Goal: Entertainment & Leisure: Consume media (video, audio)

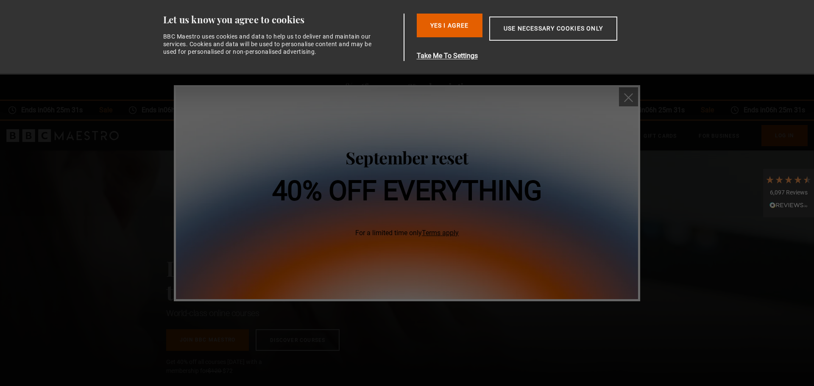
click at [623, 96] on button "close" at bounding box center [628, 96] width 19 height 19
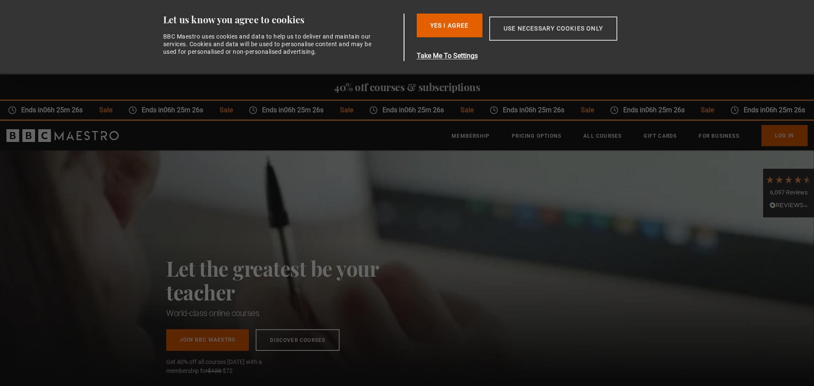
click at [530, 31] on button "Use necessary cookies only" at bounding box center [553, 29] width 128 height 24
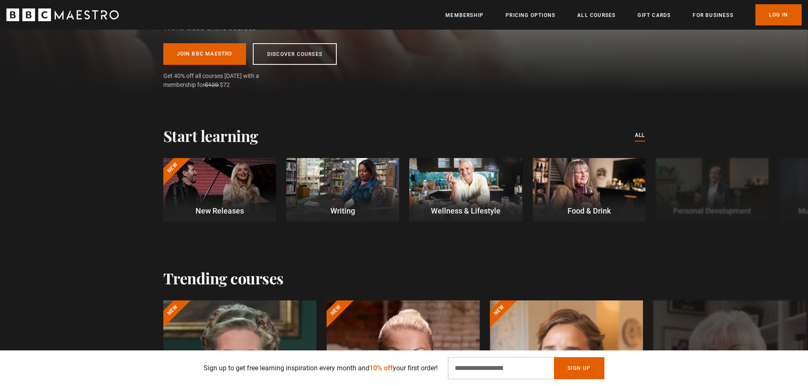
scroll to position [0, 111]
click at [776, 192] on button "Next" at bounding box center [776, 191] width 21 height 21
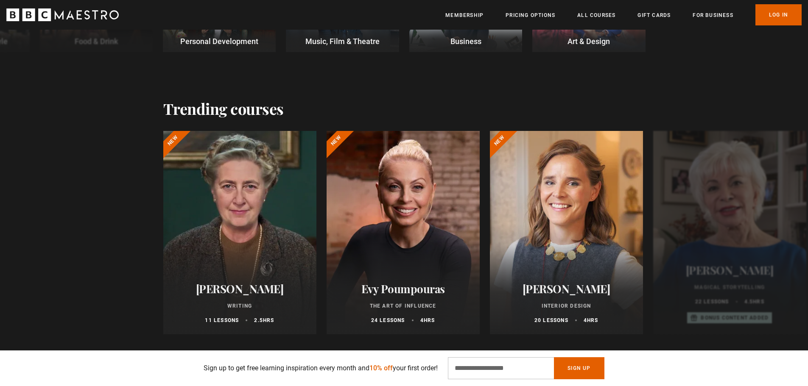
scroll to position [0, 333]
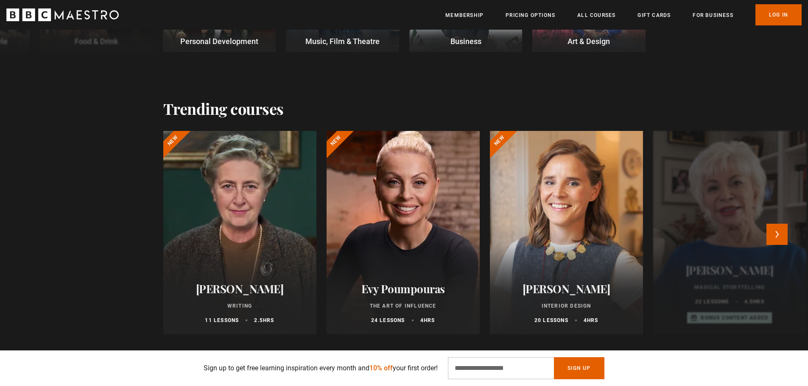
click at [406, 202] on div at bounding box center [403, 233] width 168 height 224
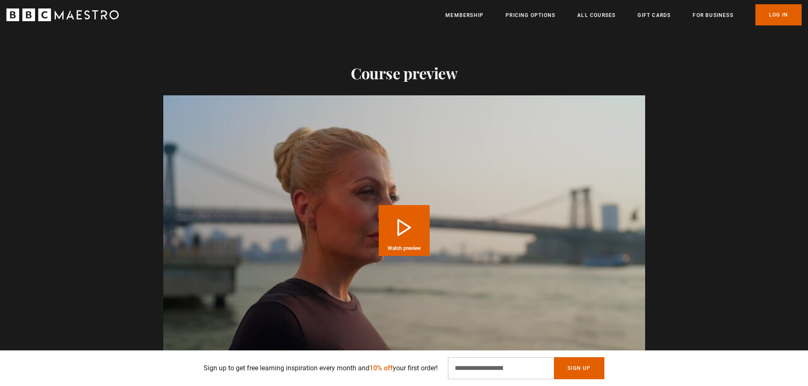
scroll to position [0, 444]
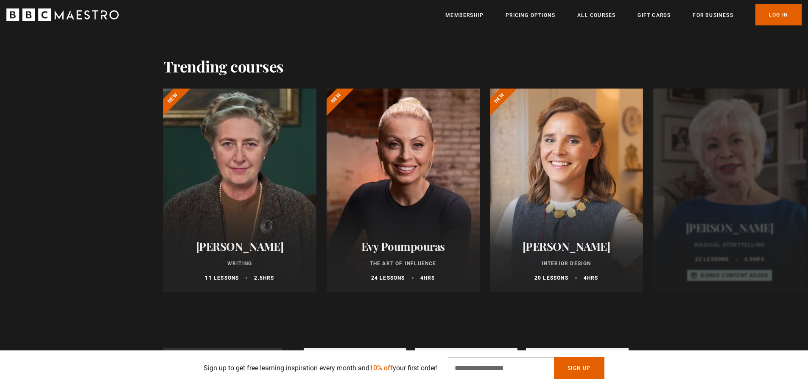
scroll to position [0, 333]
click at [784, 192] on button "Next" at bounding box center [776, 191] width 21 height 21
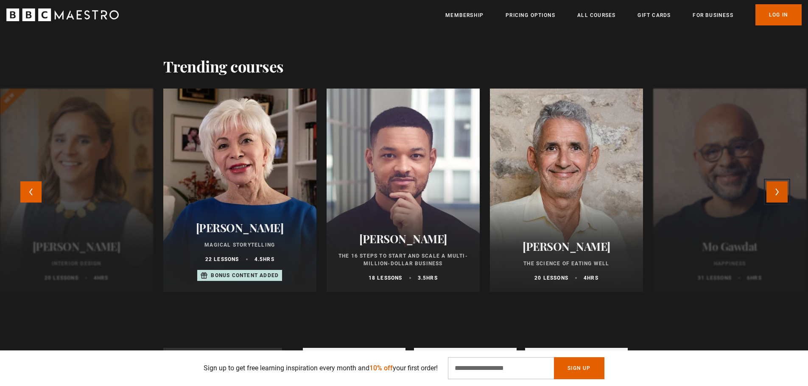
click at [780, 189] on button "Next" at bounding box center [776, 191] width 21 height 21
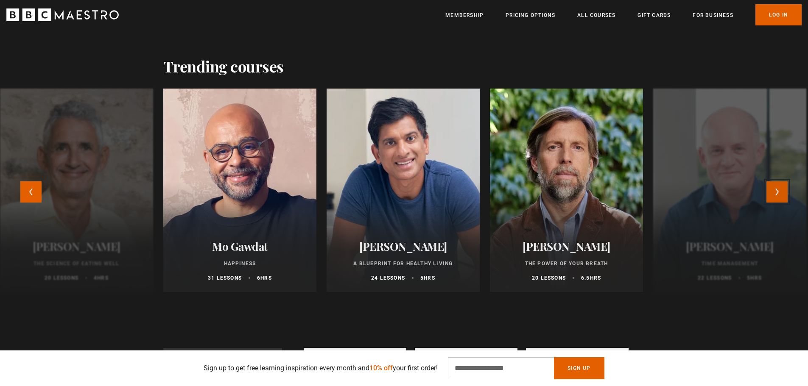
scroll to position [0, 444]
click at [780, 189] on button "Next" at bounding box center [776, 191] width 21 height 21
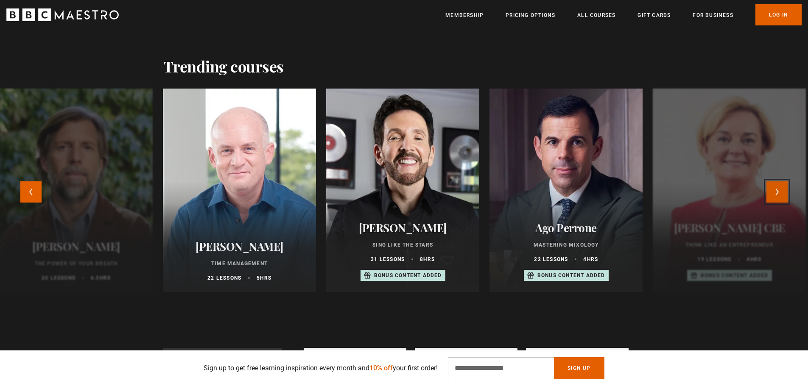
click at [780, 189] on button "Next" at bounding box center [776, 191] width 21 height 21
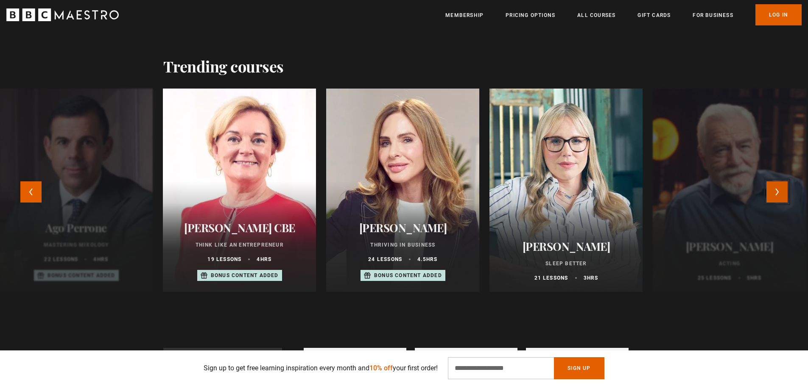
scroll to position [0, 555]
click at [780, 189] on button "Next" at bounding box center [776, 191] width 21 height 21
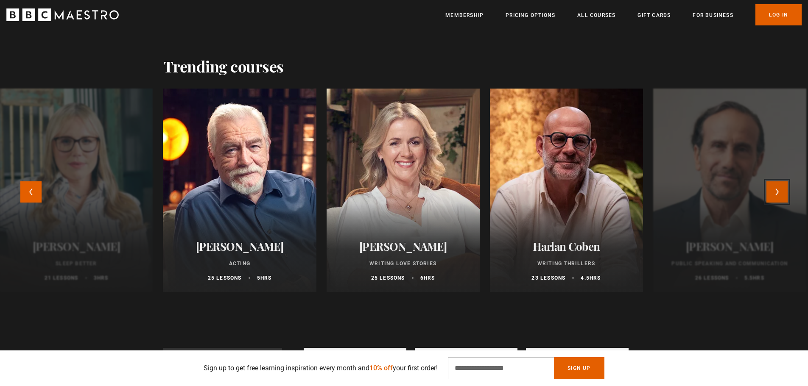
scroll to position [0, 666]
click at [781, 190] on button "Next" at bounding box center [776, 191] width 21 height 21
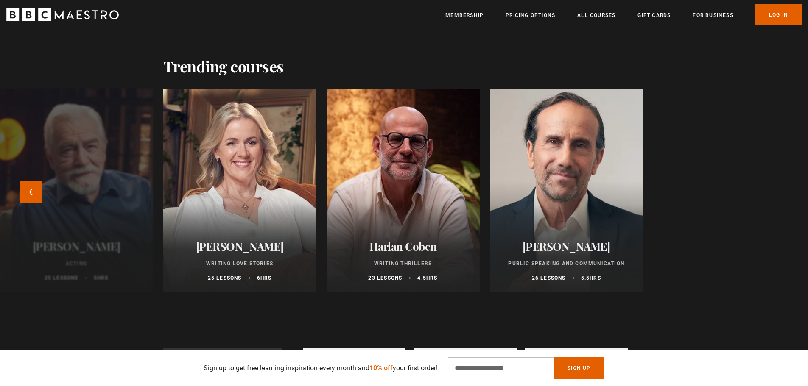
click at [580, 179] on div at bounding box center [566, 190] width 168 height 224
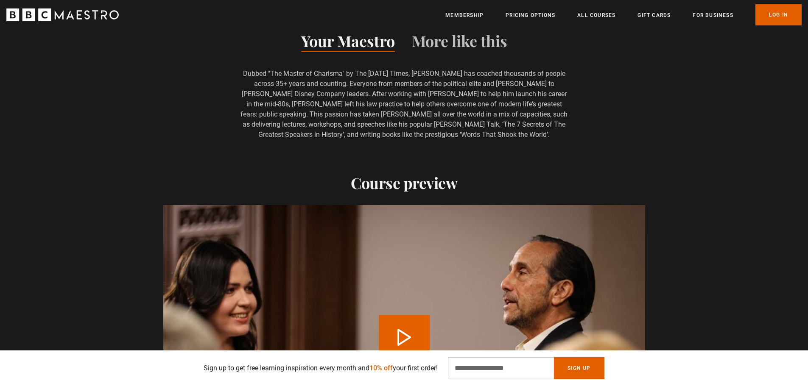
scroll to position [1102, 0]
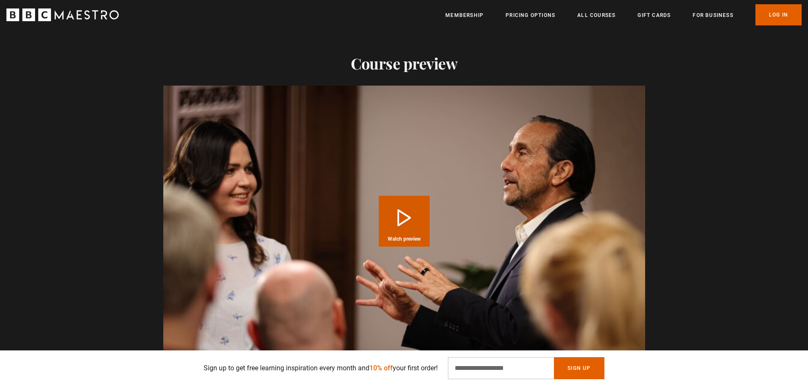
click at [406, 222] on button "Play Course overview for Public Speaking and Communication with Richard Greene …" at bounding box center [404, 221] width 51 height 51
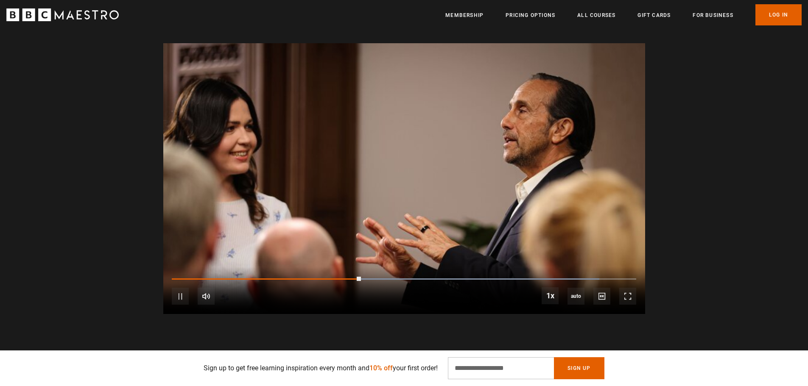
scroll to position [0, 555]
click at [527, 175] on video "Video Player" at bounding box center [404, 178] width 482 height 271
click at [499, 169] on video "Video Player" at bounding box center [404, 178] width 482 height 271
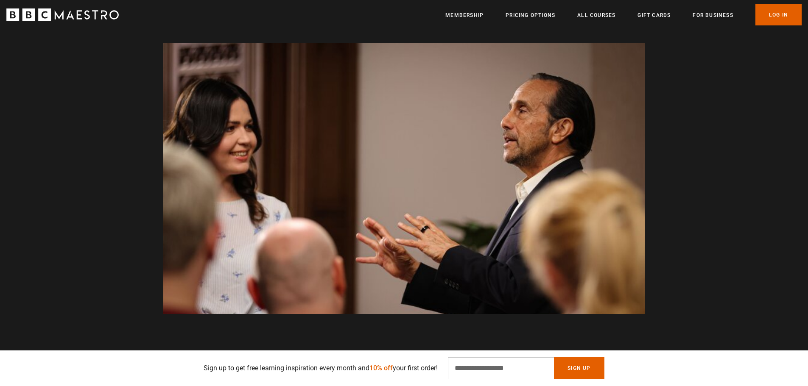
click at [566, 222] on video "Video Player" at bounding box center [404, 178] width 482 height 271
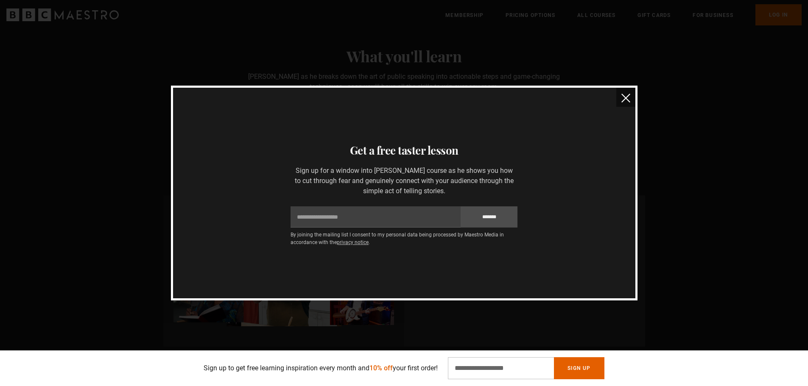
scroll to position [0, 1333]
click at [625, 95] on img "close" at bounding box center [625, 98] width 9 height 9
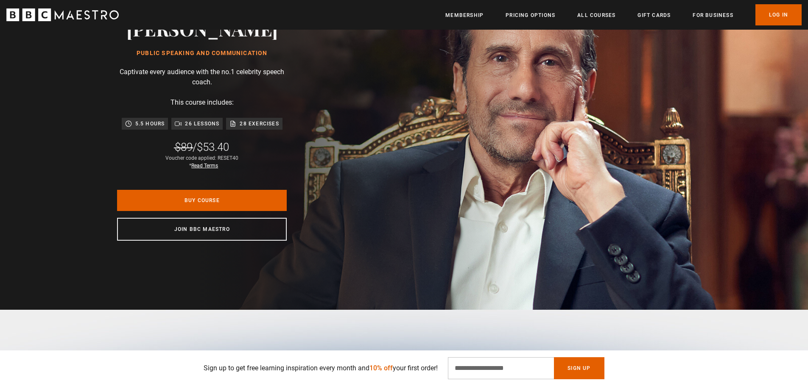
scroll to position [0, 1555]
